Goal: Navigation & Orientation: Find specific page/section

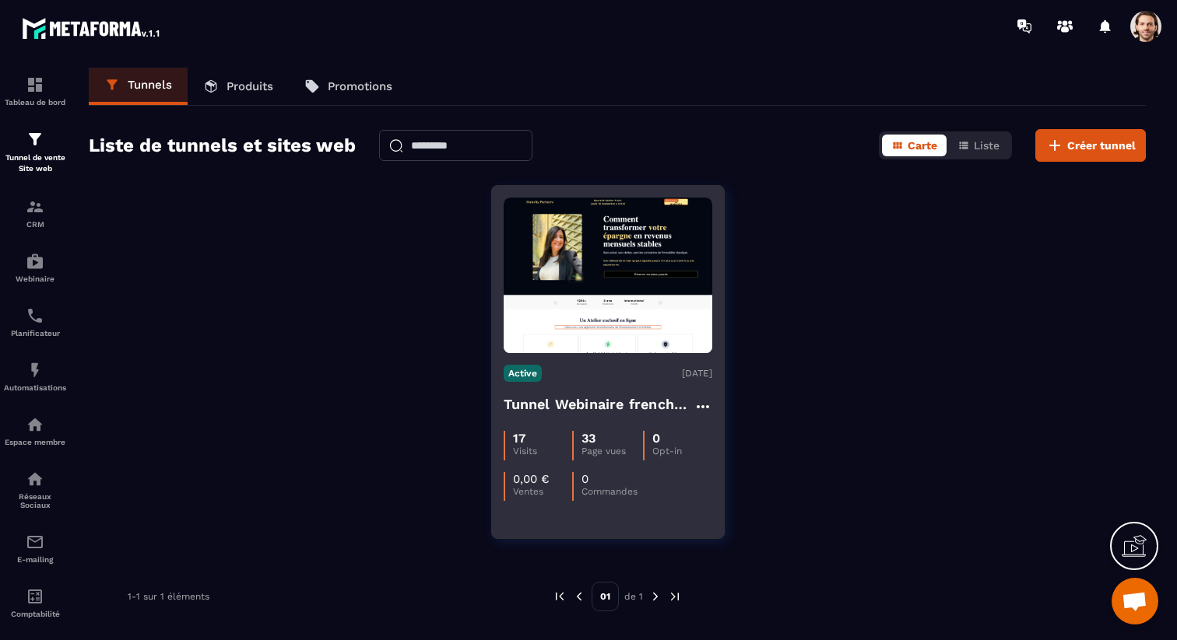
click at [591, 416] on div "Tunnel Webinaire frenchy partners" at bounding box center [607, 407] width 209 height 26
click at [595, 402] on h4 "Tunnel Webinaire frenchy partners" at bounding box center [598, 405] width 190 height 22
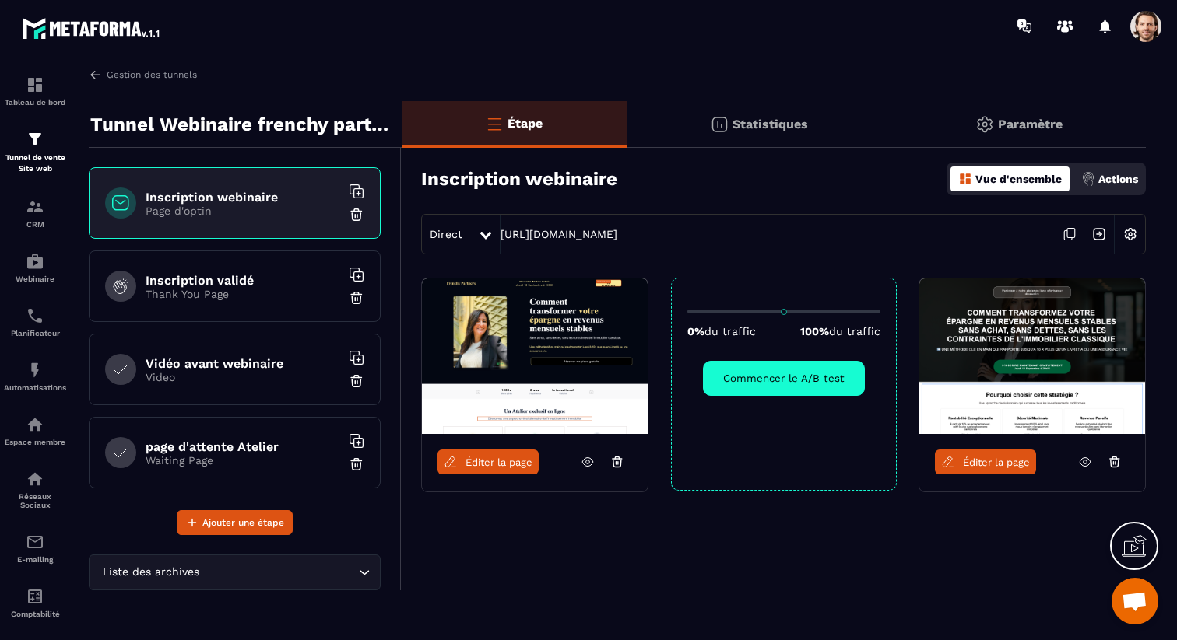
click at [1148, 32] on span at bounding box center [1145, 26] width 31 height 31
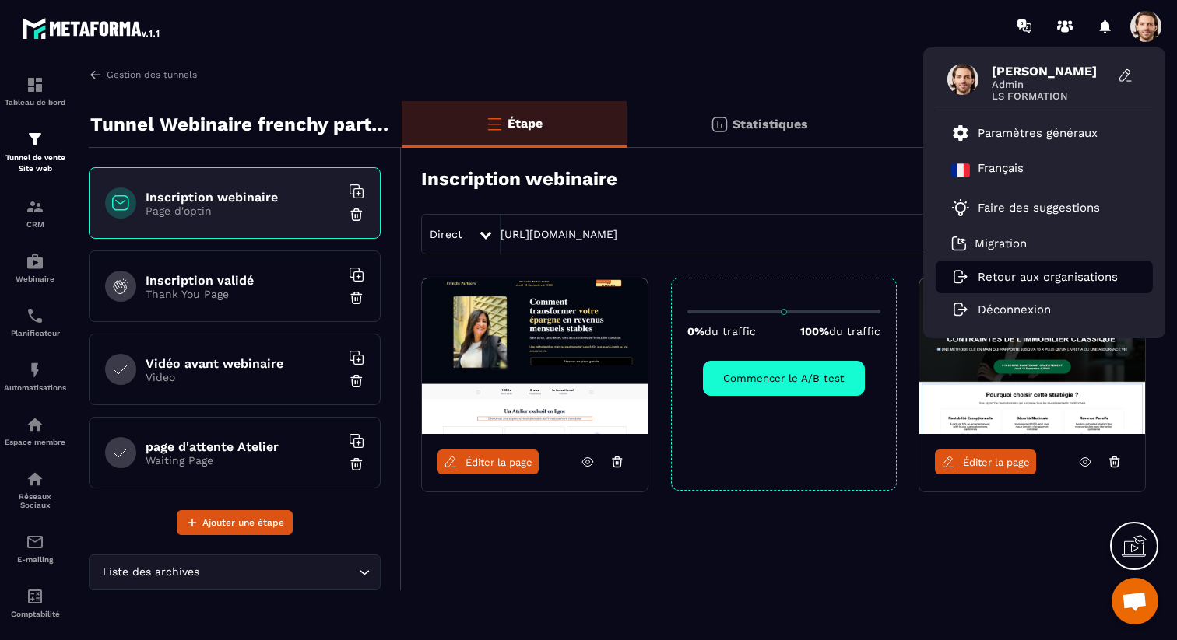
click at [1056, 275] on p "Retour aux organisations" at bounding box center [1047, 277] width 140 height 14
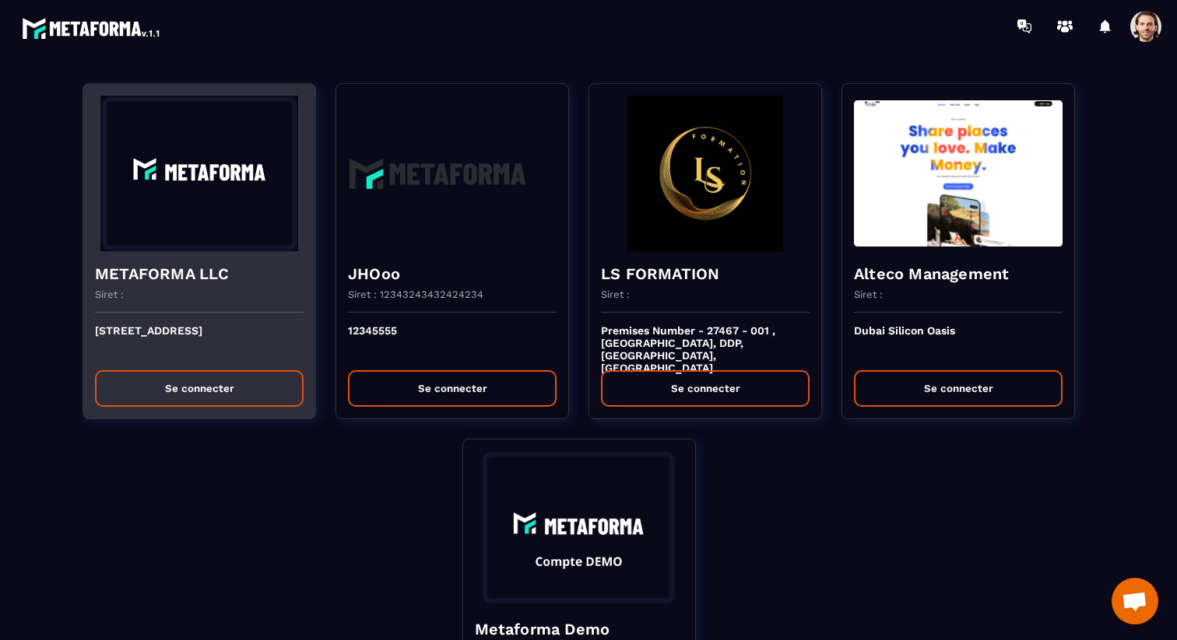
click at [194, 300] on div "Siret :" at bounding box center [199, 301] width 209 height 24
